Goal: Understand process/instructions: Learn about a topic

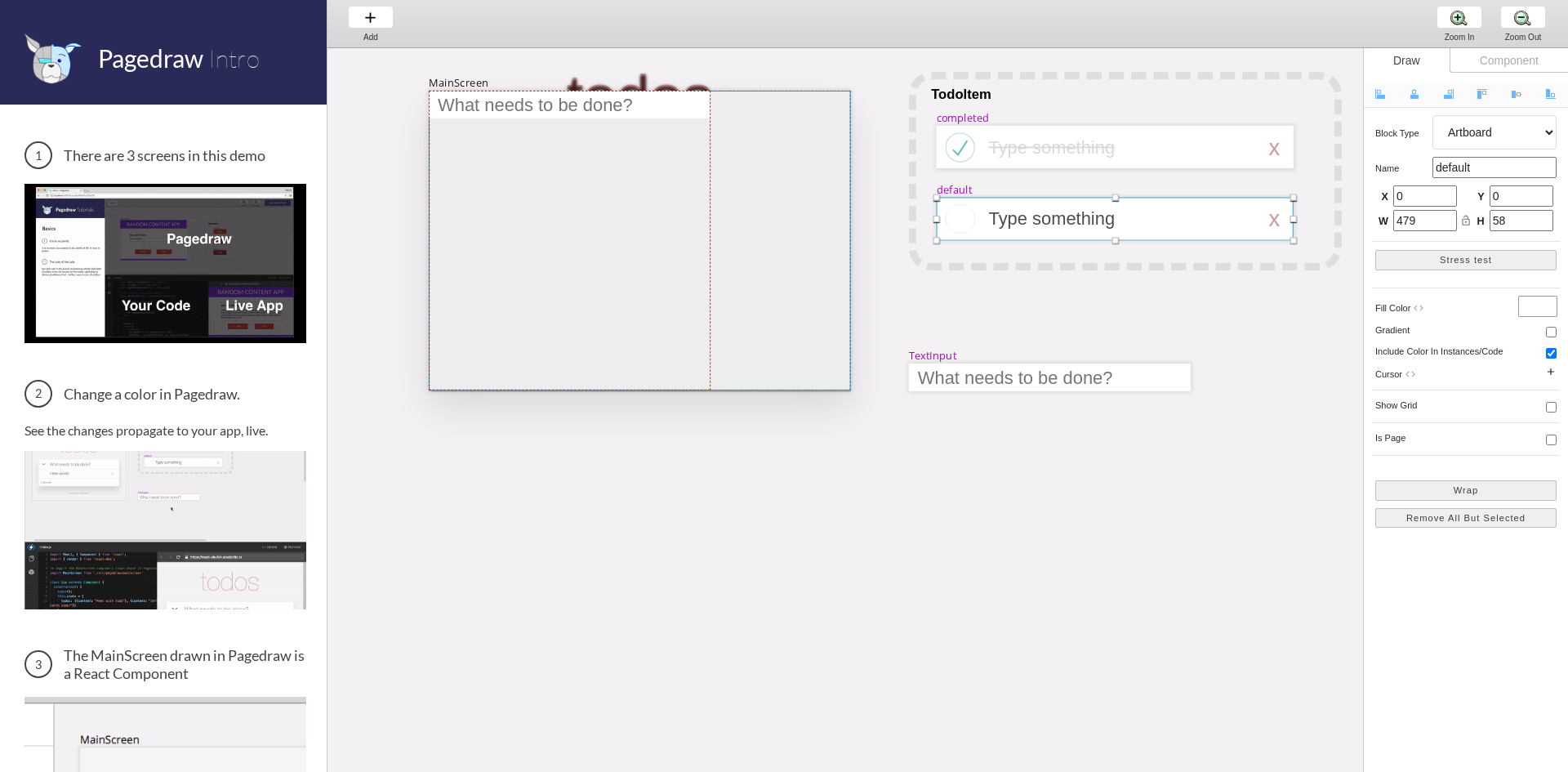
scroll to position [0, 209]
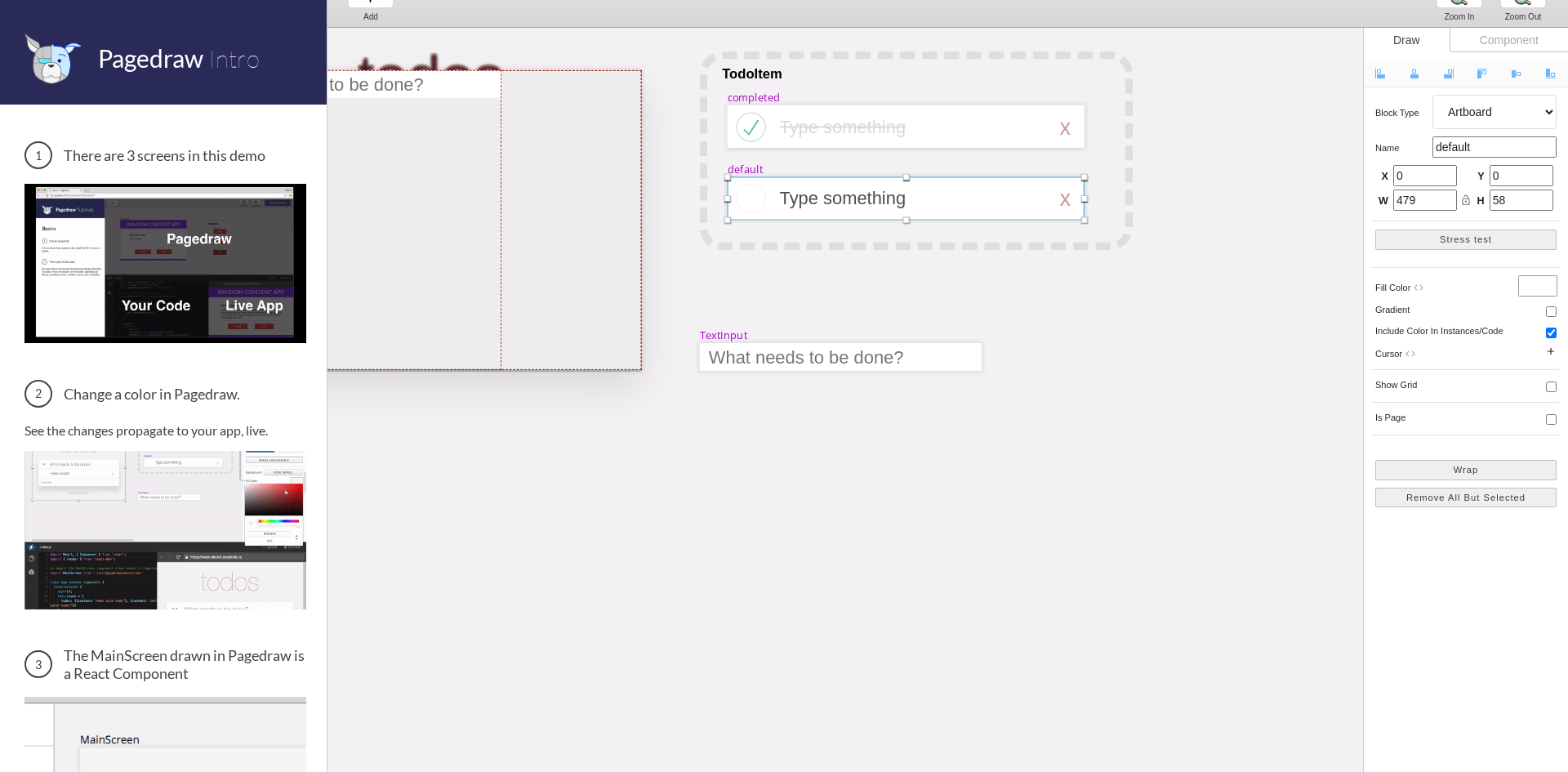
click at [358, 70] on div "todos" at bounding box center [431, 220] width 422 height 300
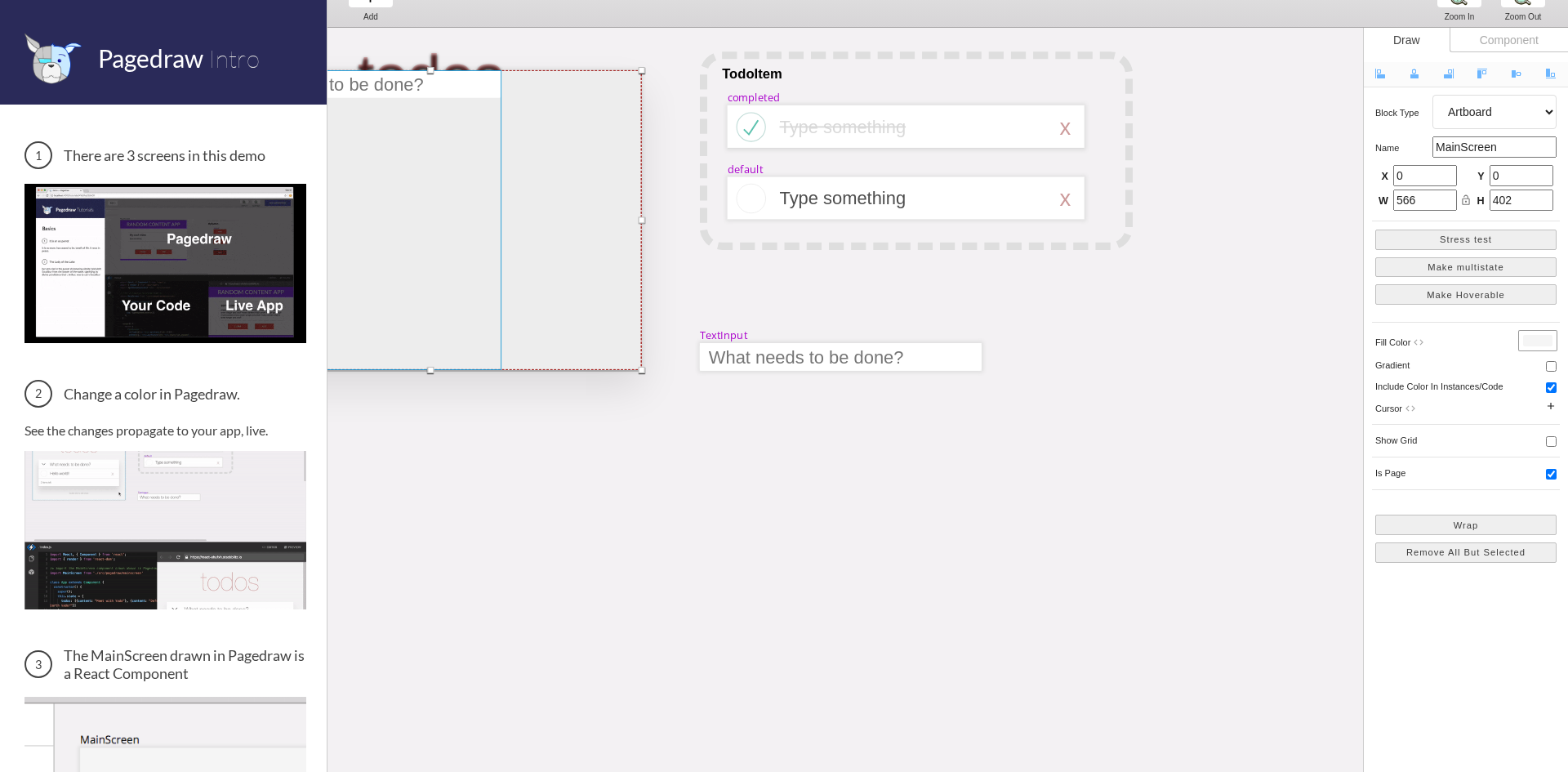
click at [388, 86] on div at bounding box center [361, 220] width 282 height 300
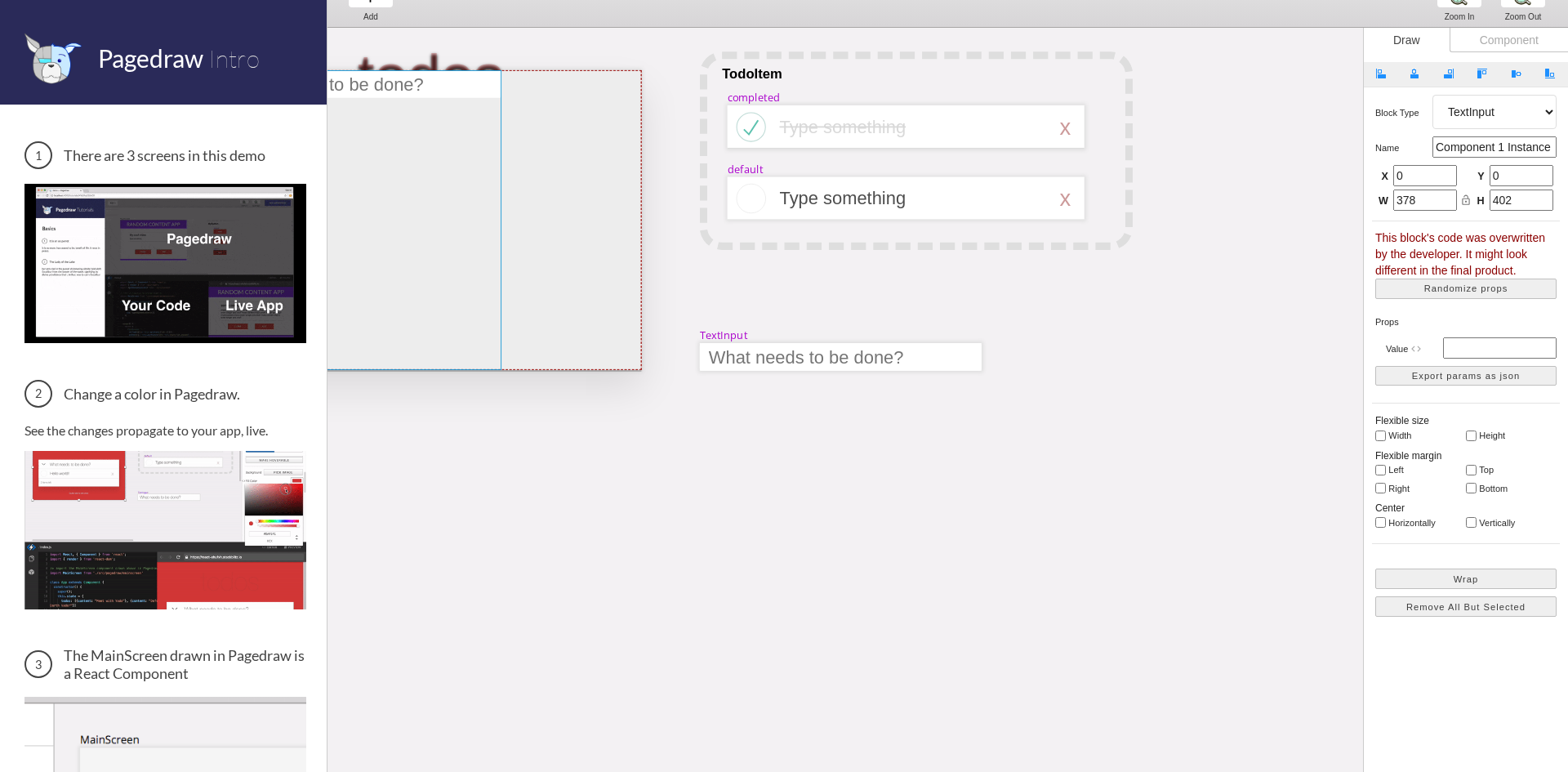
click at [388, 86] on div at bounding box center [361, 220] width 282 height 300
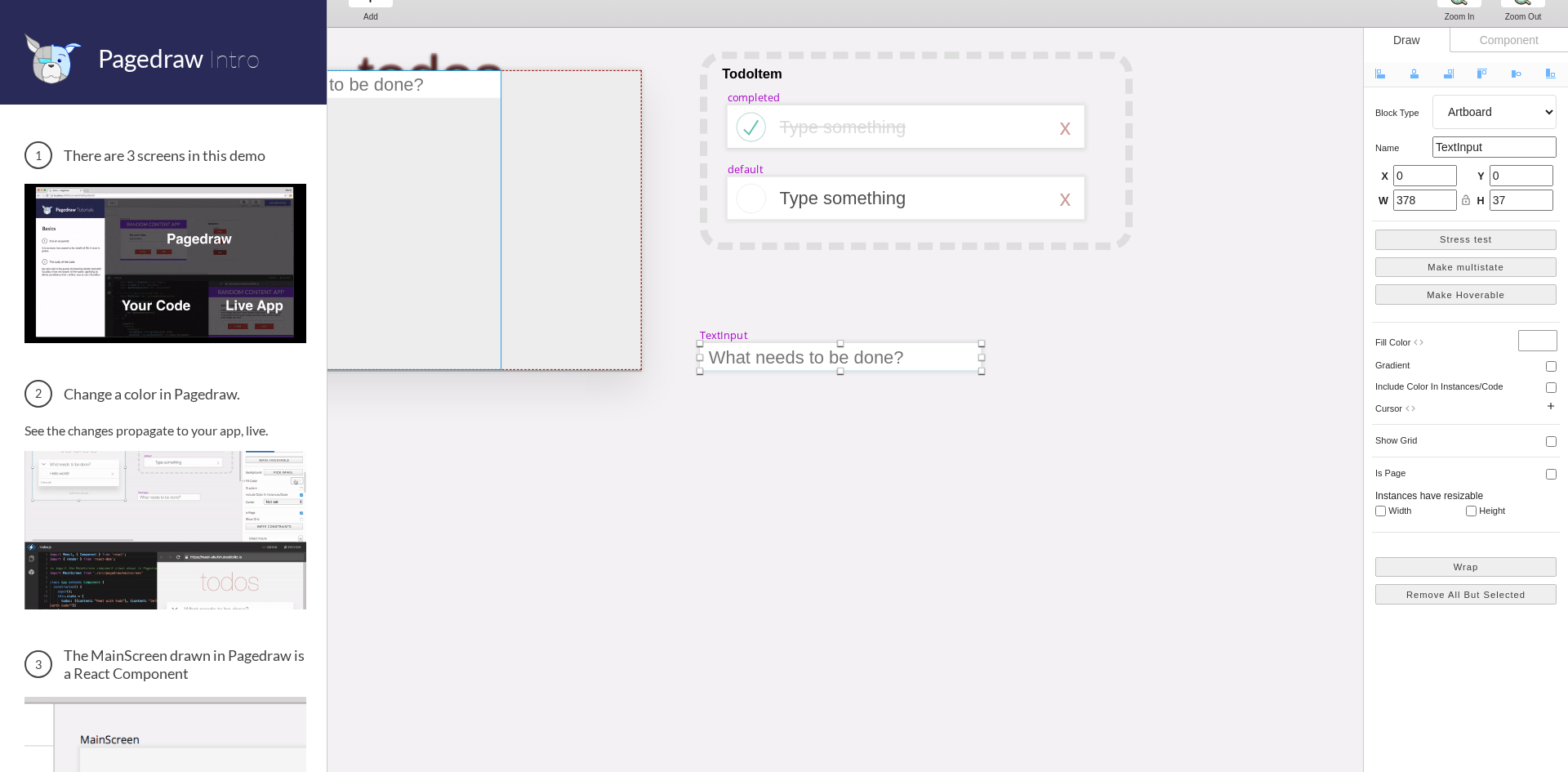
click at [388, 86] on div at bounding box center [361, 220] width 282 height 300
click at [613, 79] on div at bounding box center [431, 220] width 422 height 300
select select "3"
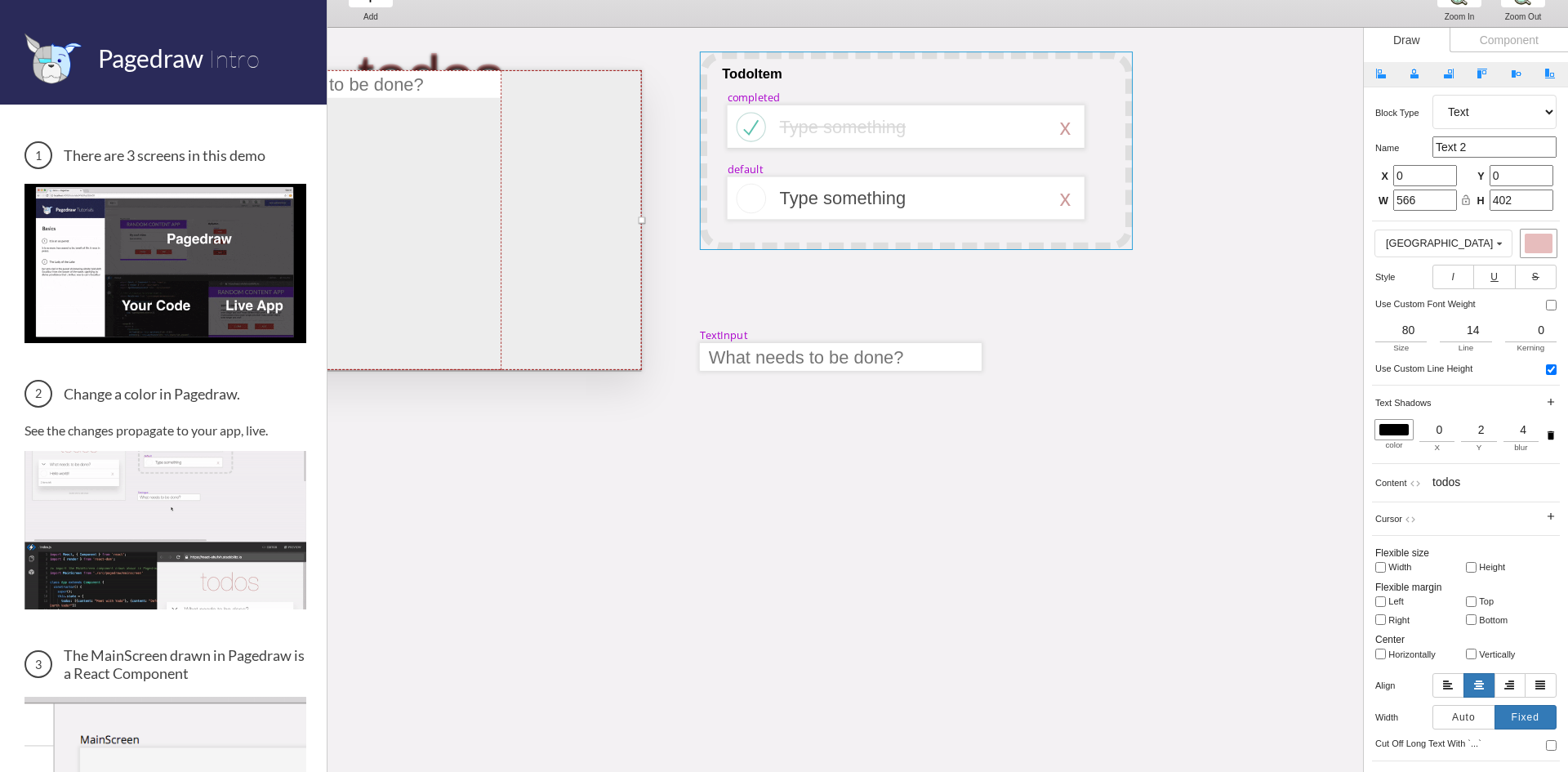
click at [742, 77] on div at bounding box center [916, 150] width 433 height 199
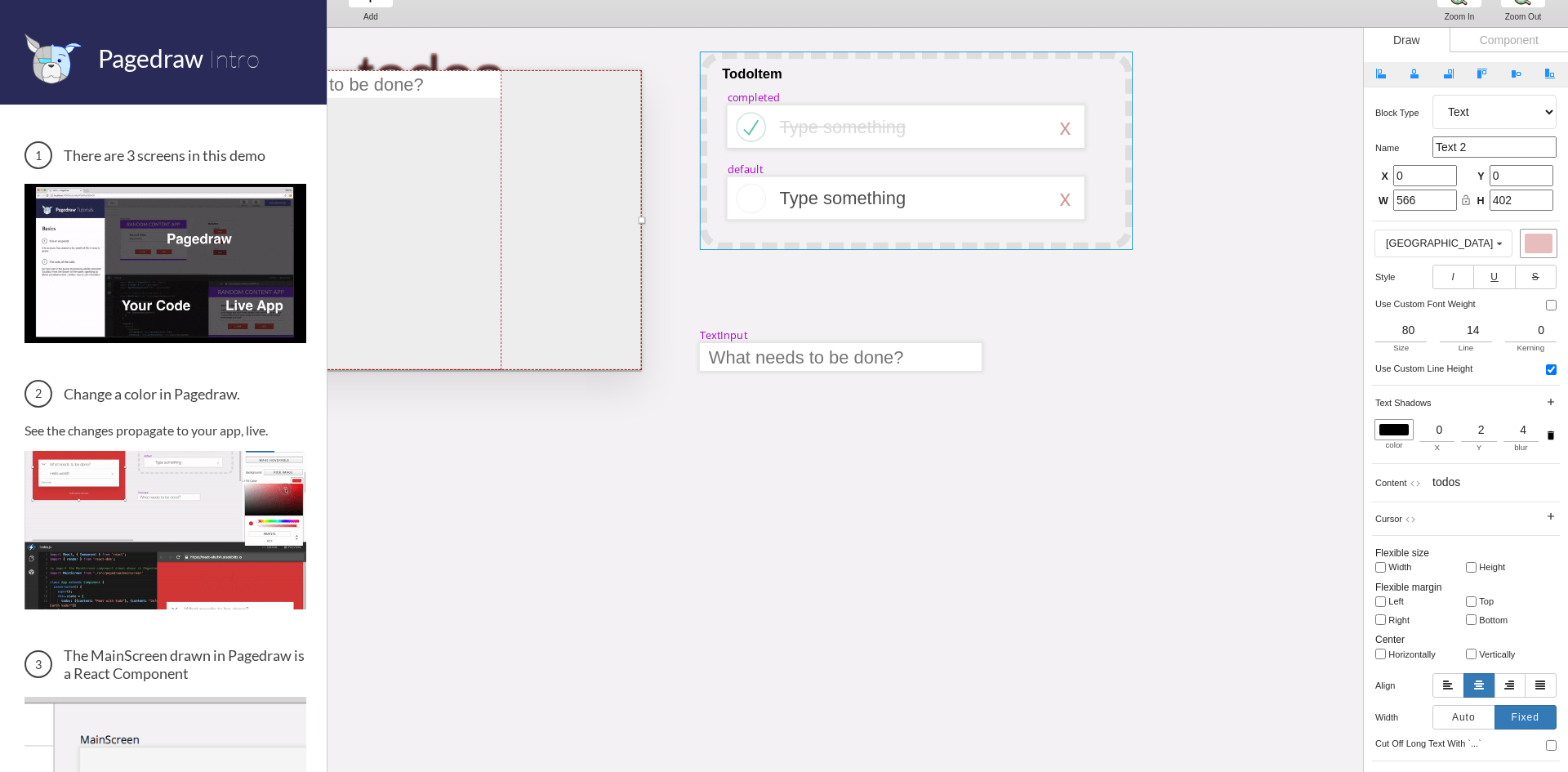
click at [742, 77] on div at bounding box center [916, 150] width 433 height 199
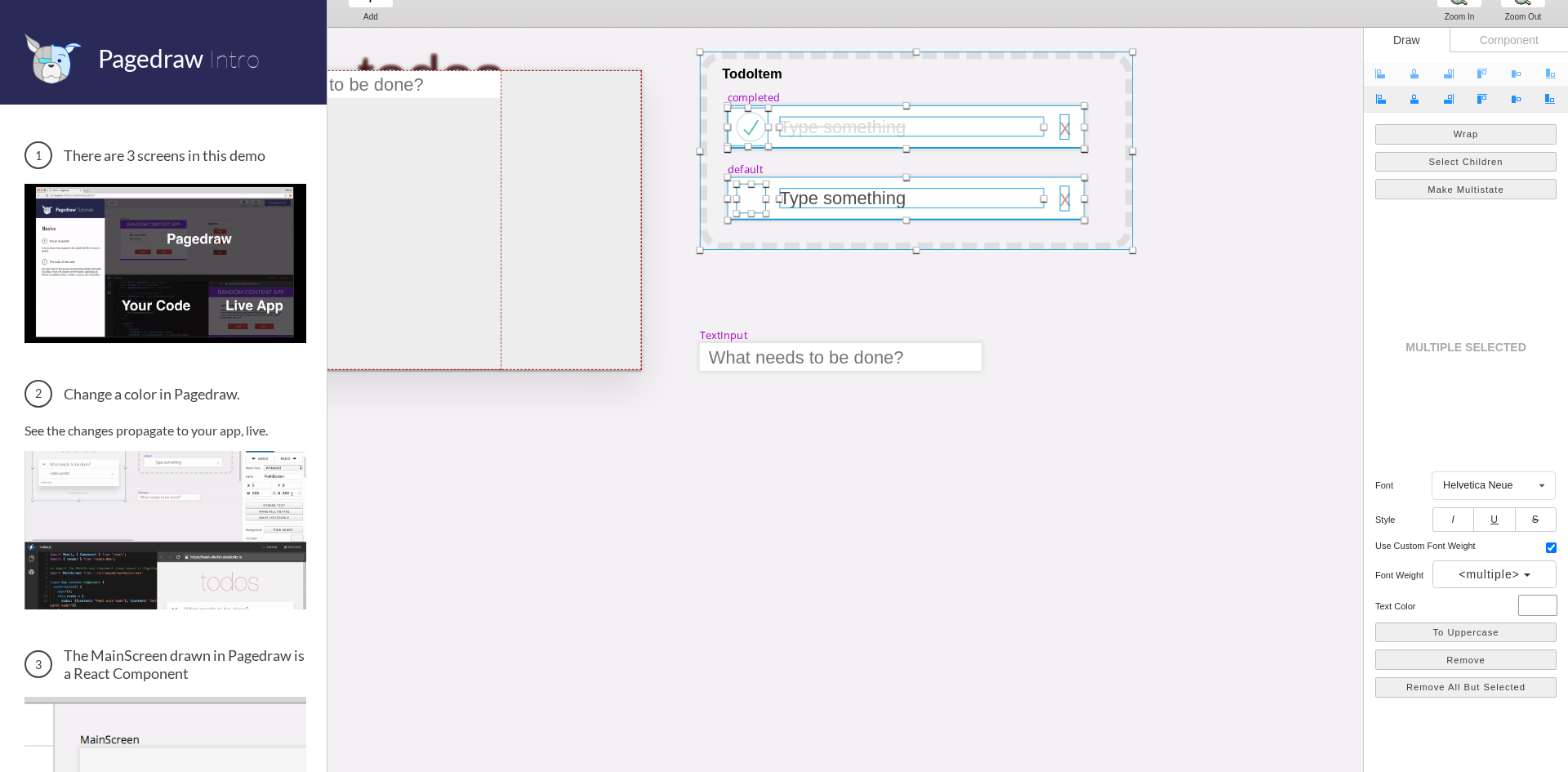
click at [742, 77] on div at bounding box center [916, 150] width 433 height 199
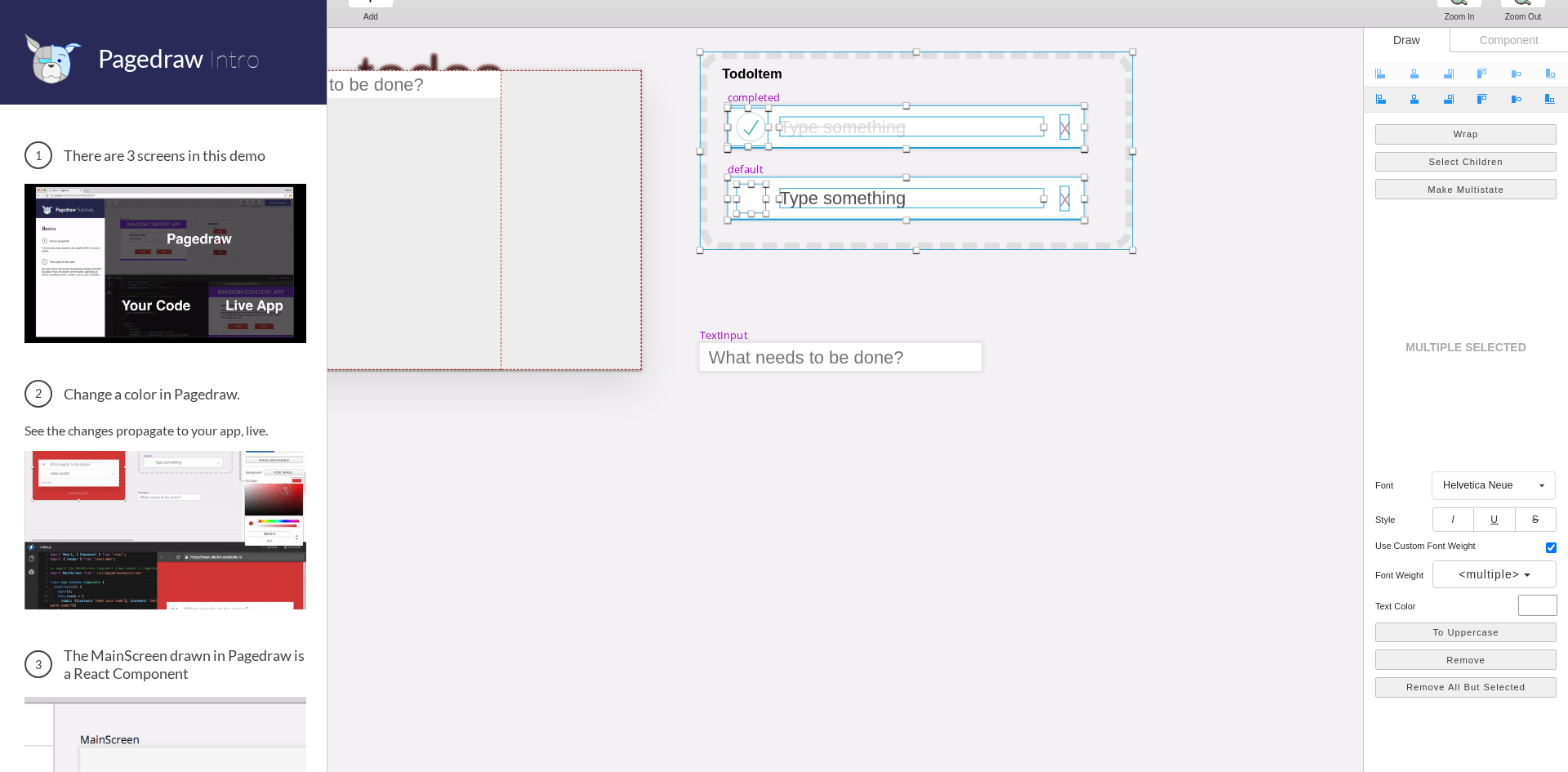
click at [742, 77] on div at bounding box center [916, 150] width 433 height 199
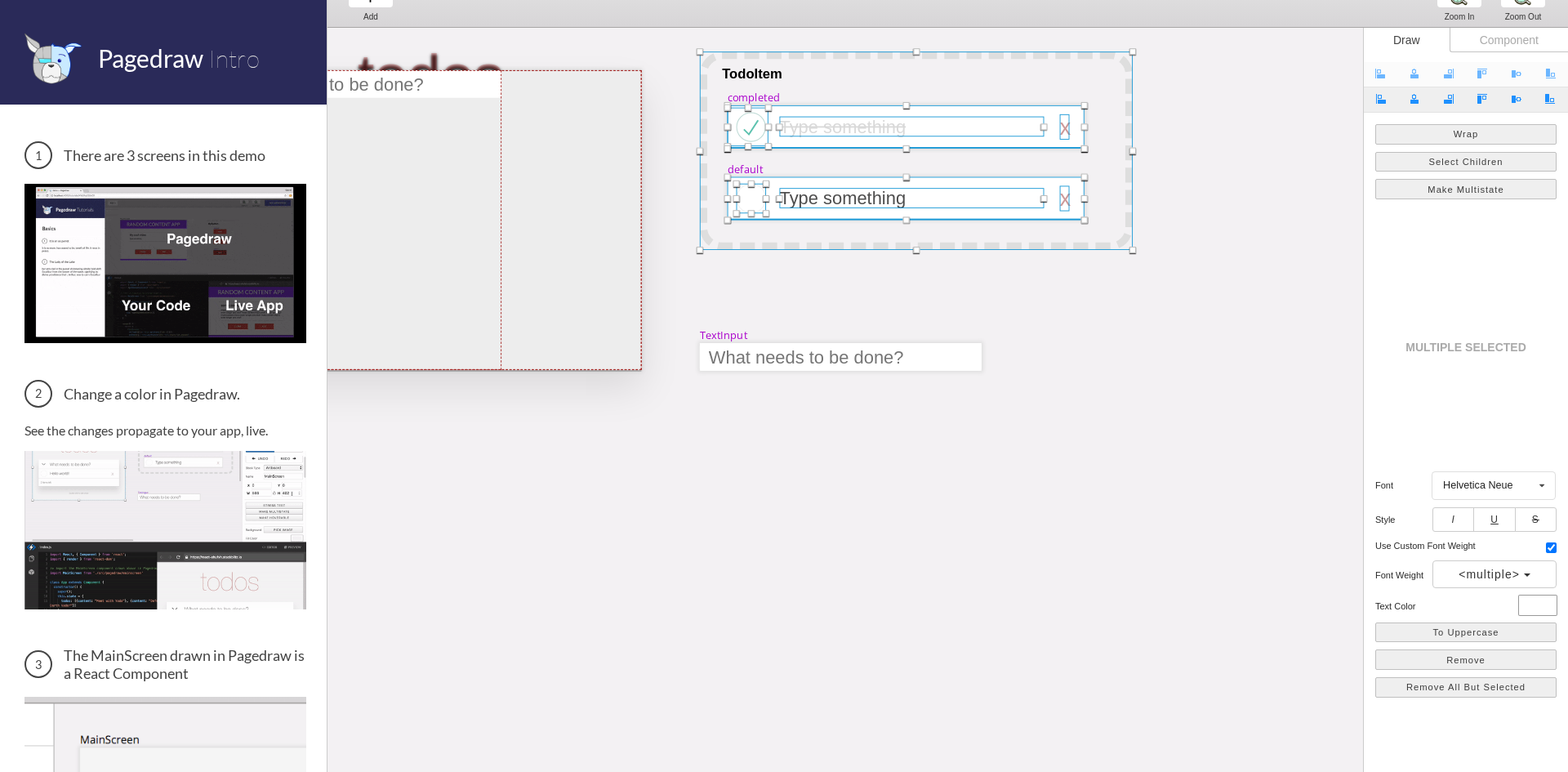
click at [742, 342] on div "TextInput" at bounding box center [724, 335] width 48 height 14
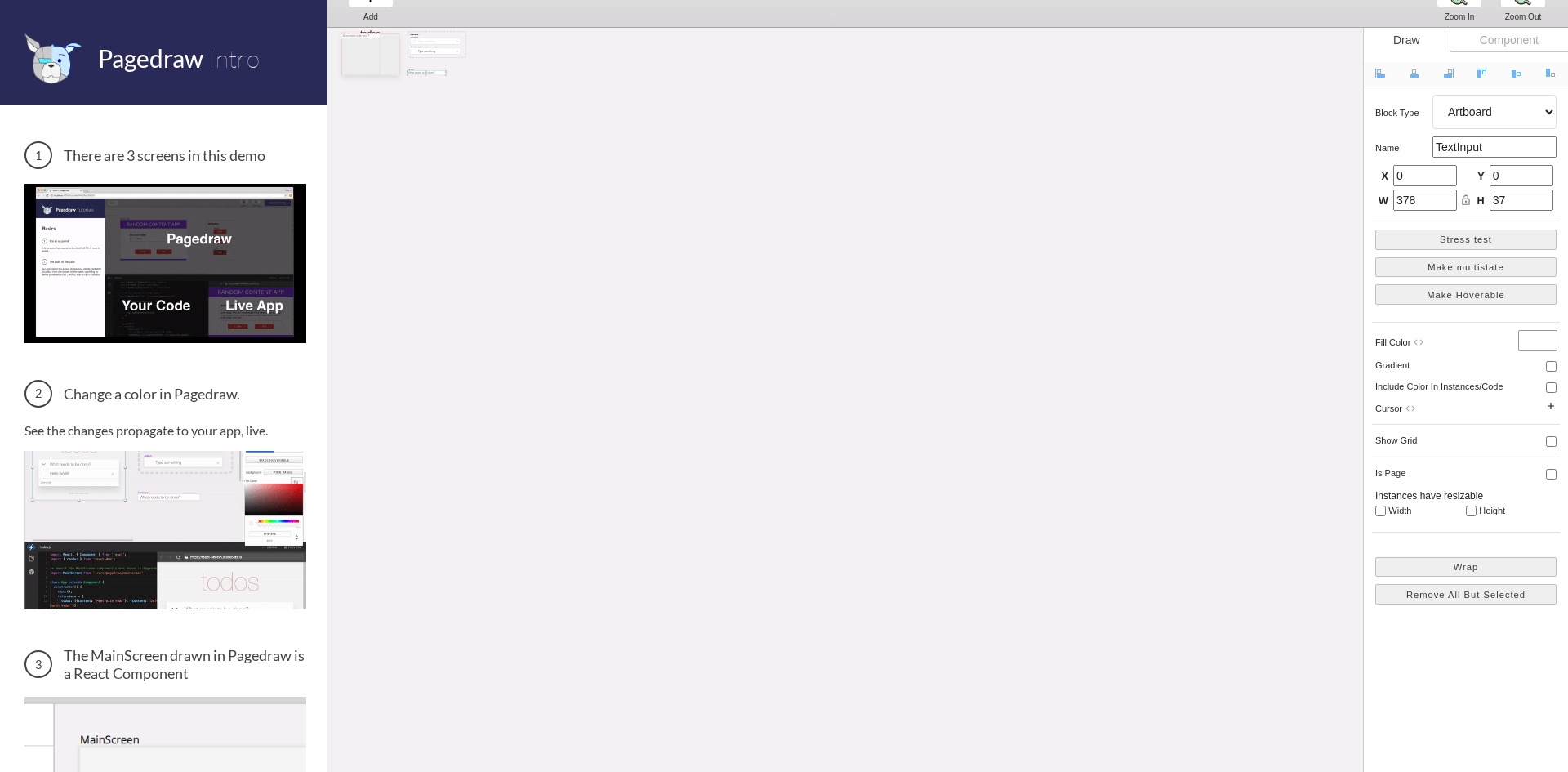
scroll to position [0, 0]
